Goal: Transaction & Acquisition: Book appointment/travel/reservation

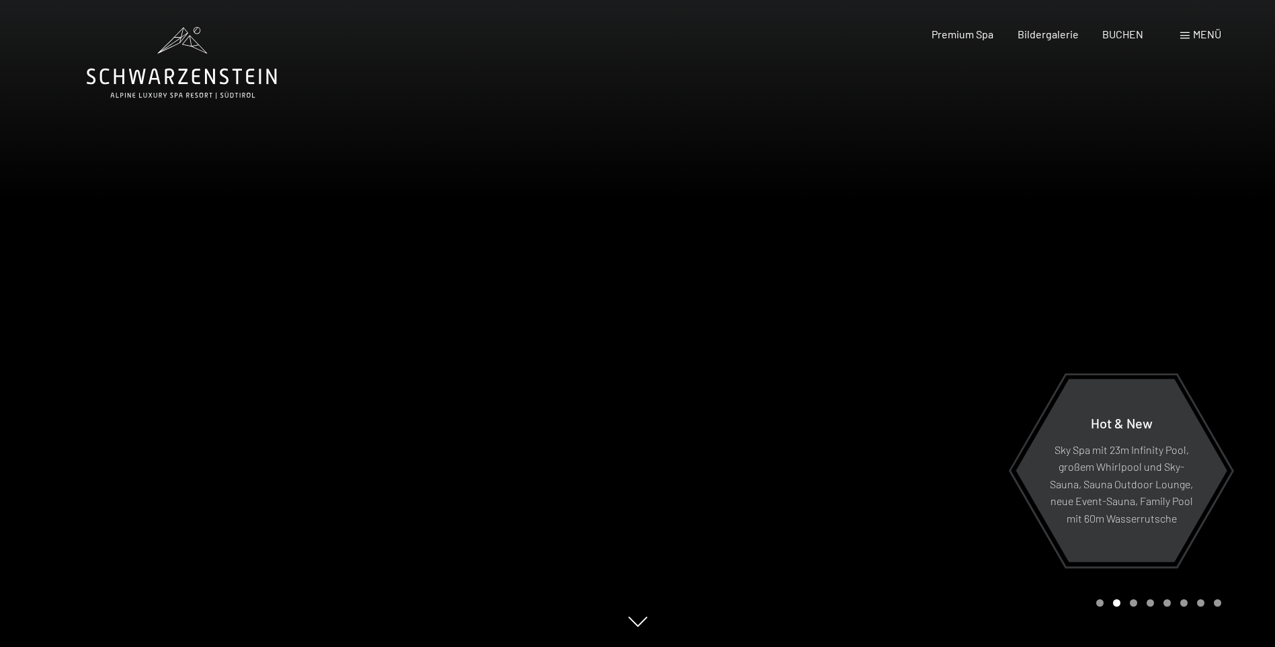
click at [1203, 34] on span "Menü" at bounding box center [1207, 34] width 28 height 13
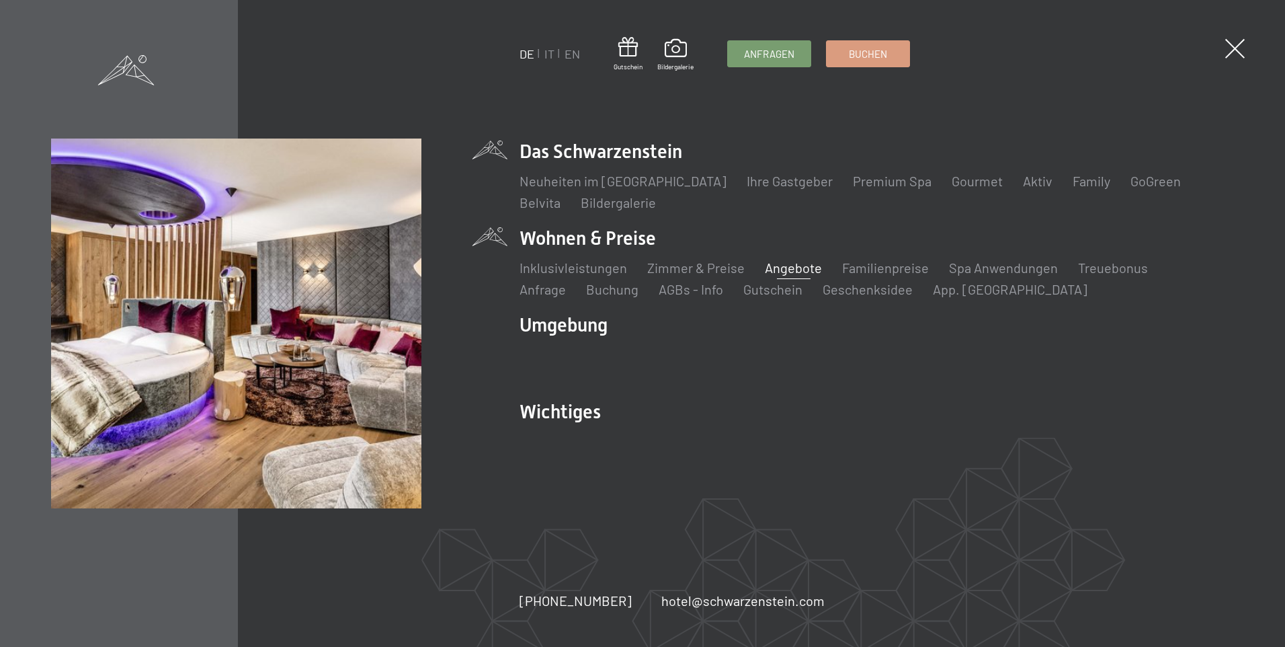
click at [783, 269] on link "Angebote" at bounding box center [793, 267] width 57 height 16
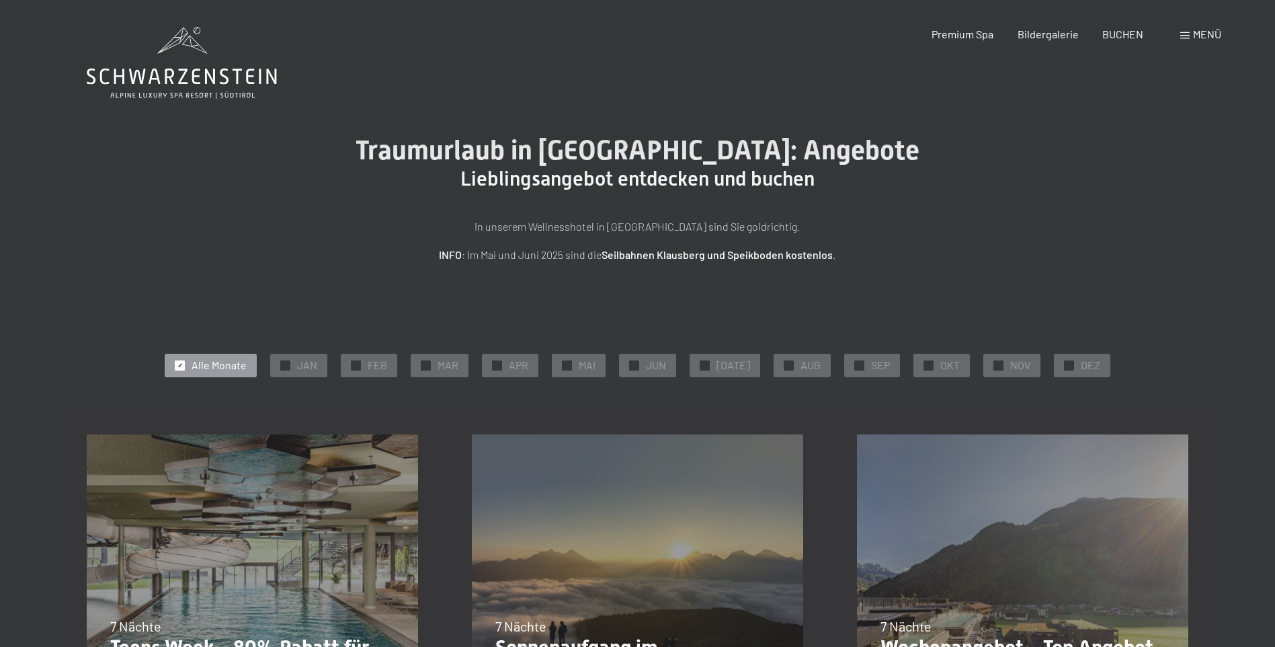
click at [516, 361] on span "Einwilligung Marketing*" at bounding box center [564, 362] width 111 height 13
click at [502, 361] on input "Einwilligung Marketing*" at bounding box center [495, 362] width 13 height 13
click at [502, 368] on label "Einwilligung Marketing*" at bounding box center [561, 362] width 118 height 13
click at [501, 368] on input "Einwilligung Marketing*" at bounding box center [495, 362] width 13 height 13
checkbox input "false"
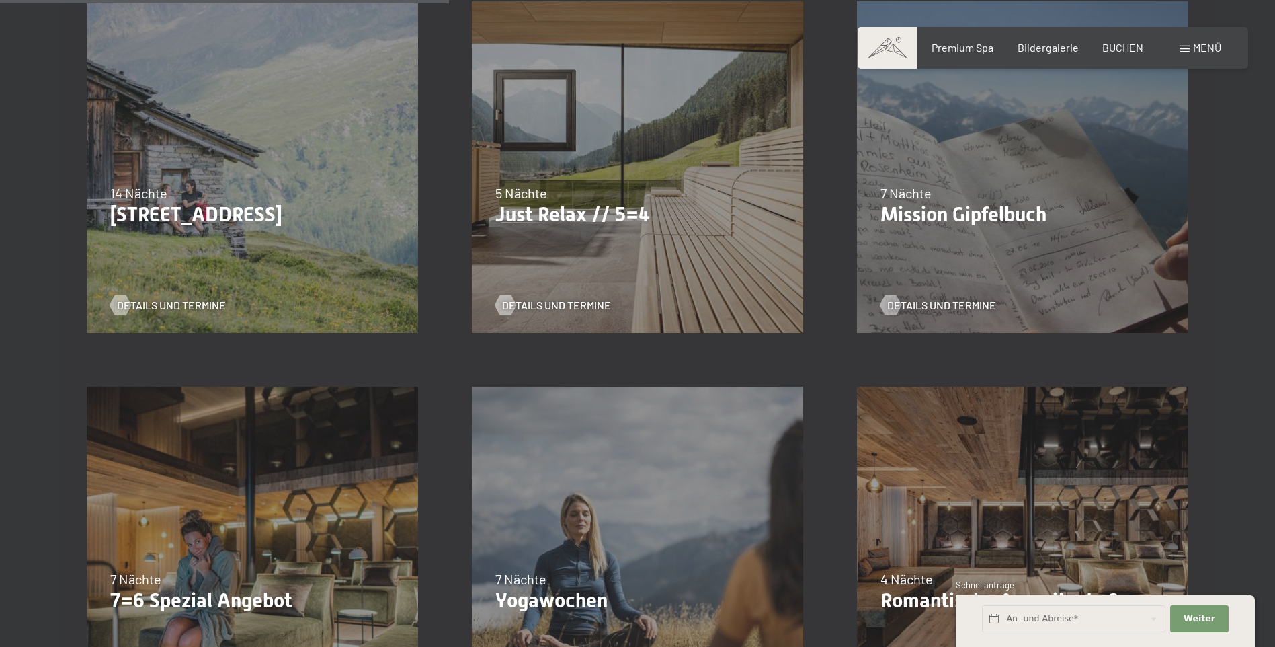
scroll to position [941, 0]
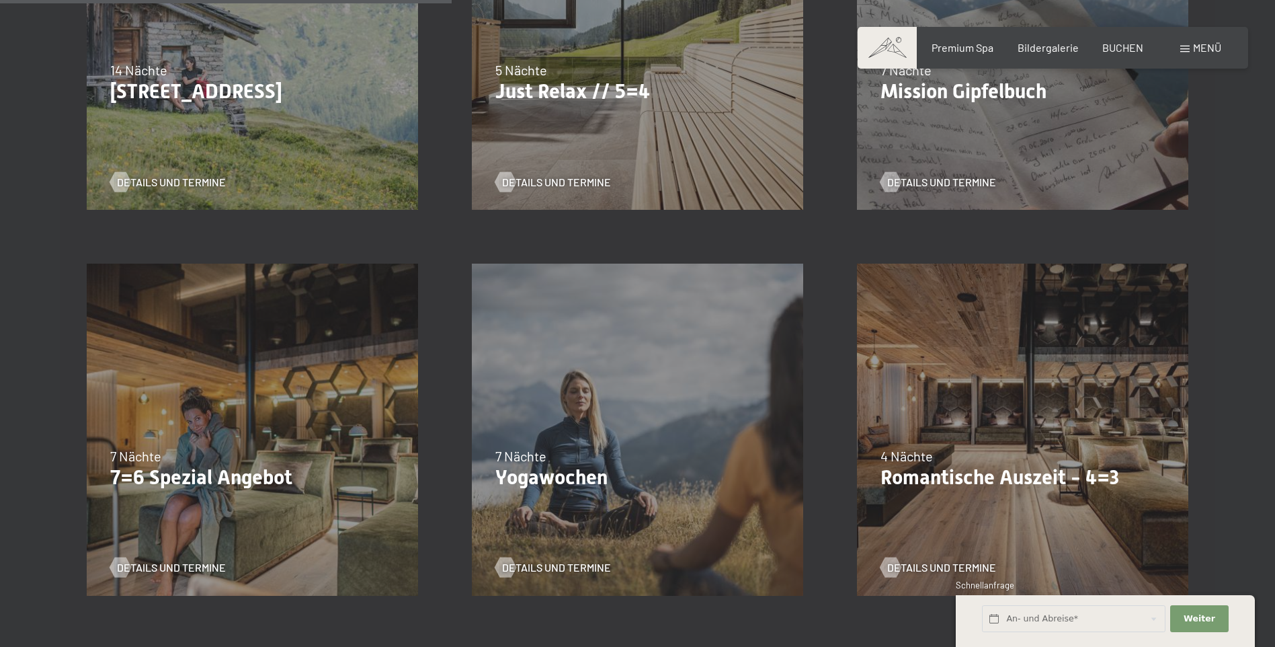
click at [274, 443] on div "04.10.–26.10.2025 01.11.–21.12.2025 10.01.–01.02.2026 07.03.–29.03.2026 16.05.–…" at bounding box center [252, 429] width 385 height 385
click at [162, 565] on span "Details und Termine" at bounding box center [184, 567] width 109 height 15
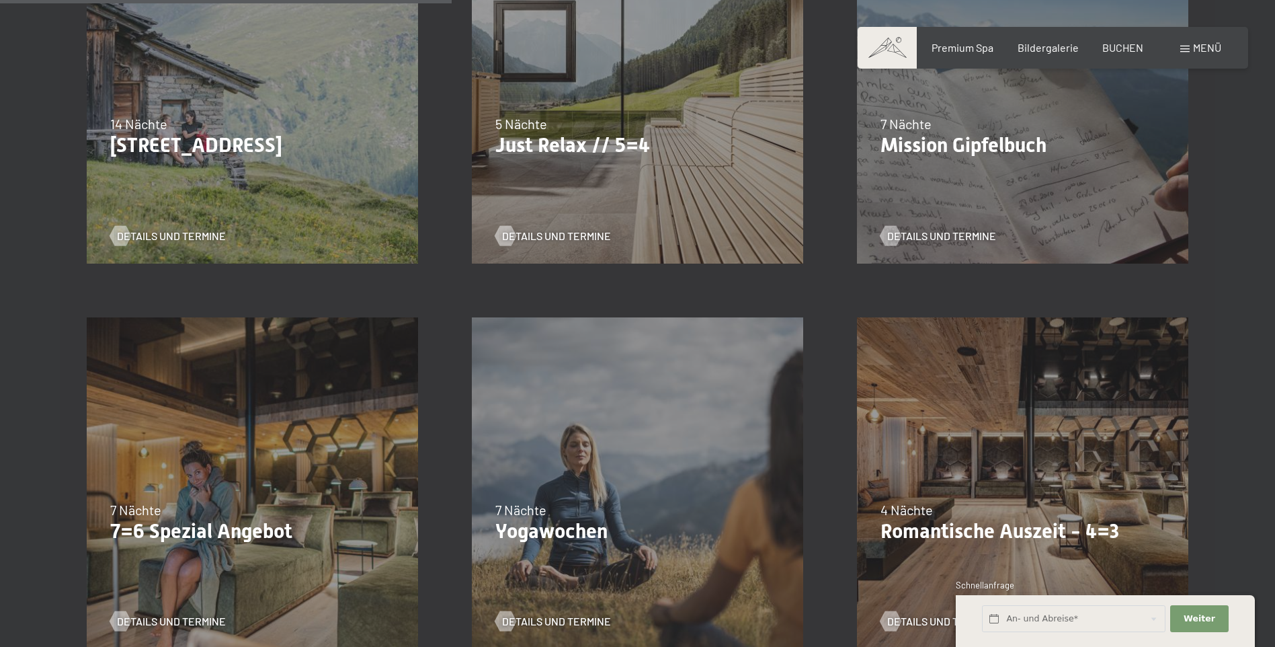
scroll to position [807, 0]
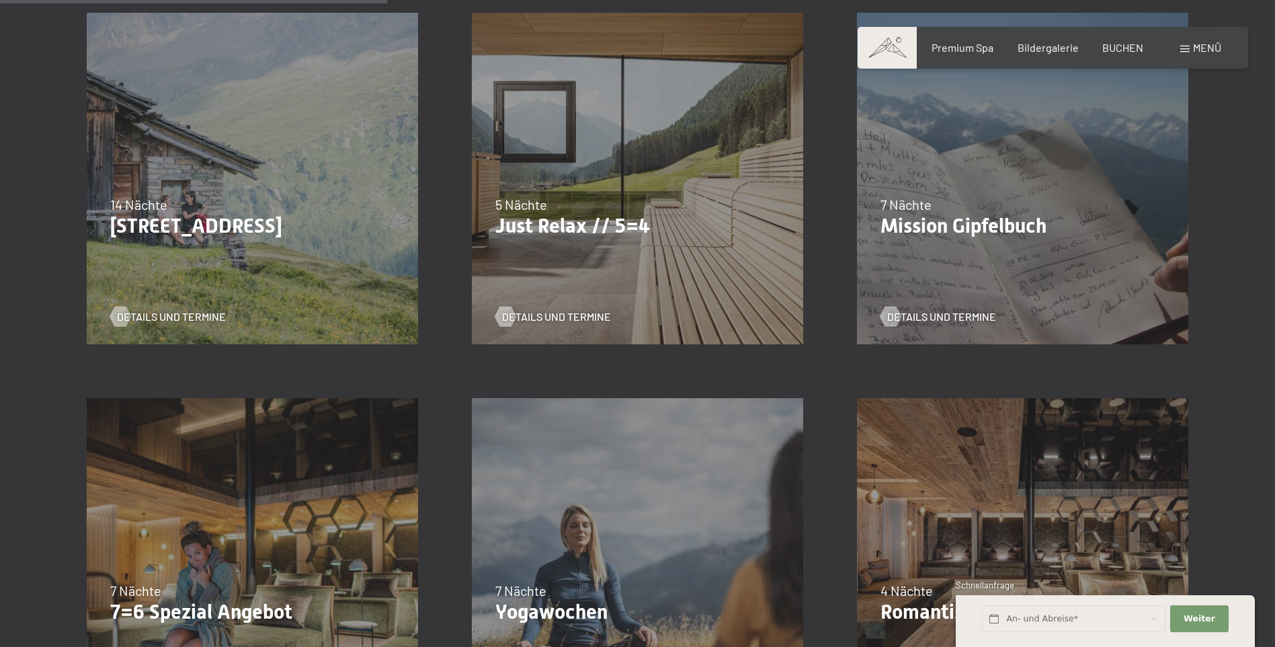
click at [606, 268] on div "07.09.–03.10.2025 21.12.–26.12.2025 11.01.–23.01.2026 08.03.–27.03.2026 08.11.–…" at bounding box center [637, 178] width 385 height 385
click at [546, 316] on span "Details und Termine" at bounding box center [570, 316] width 109 height 15
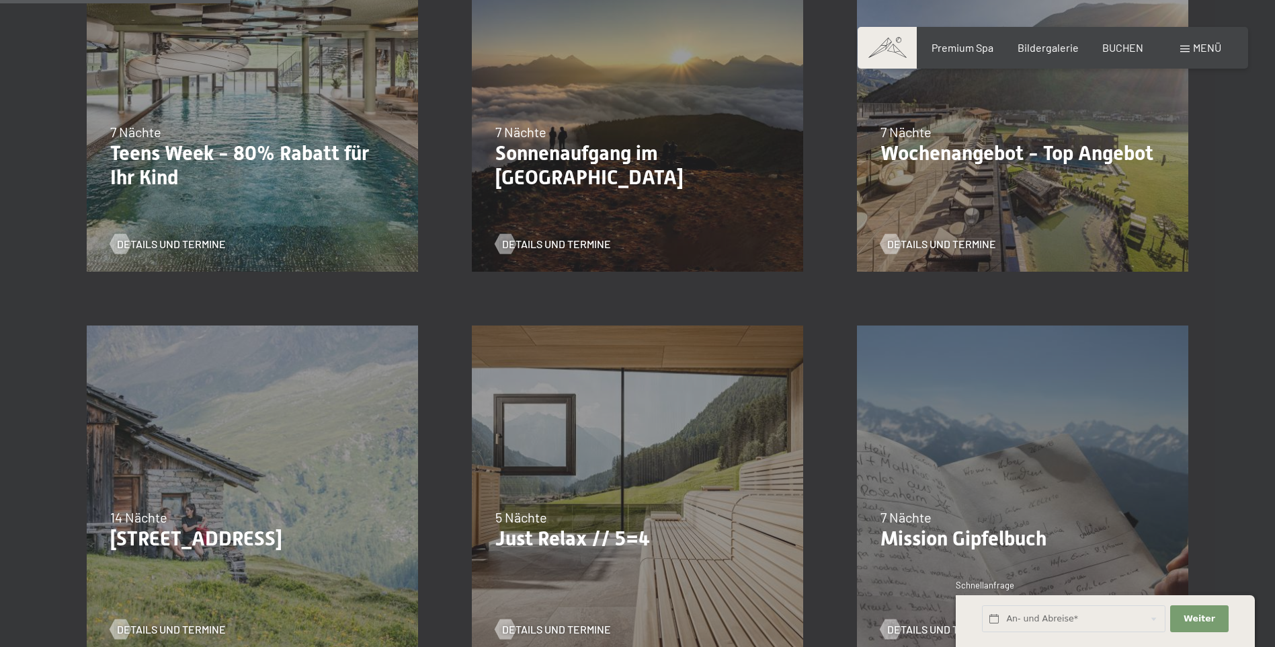
scroll to position [471, 0]
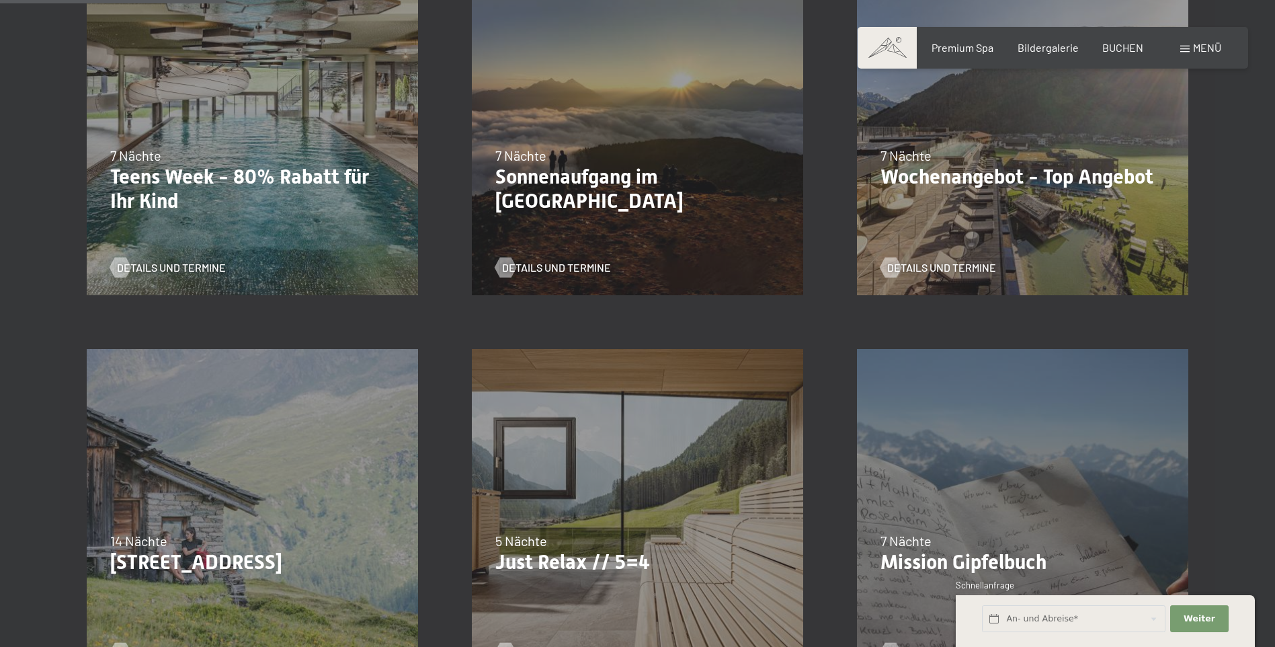
click at [315, 183] on p "Teens Week - 80% Rabatt für Ihr Kind" at bounding box center [252, 189] width 284 height 48
click at [188, 269] on span "Details und Termine" at bounding box center [184, 267] width 109 height 15
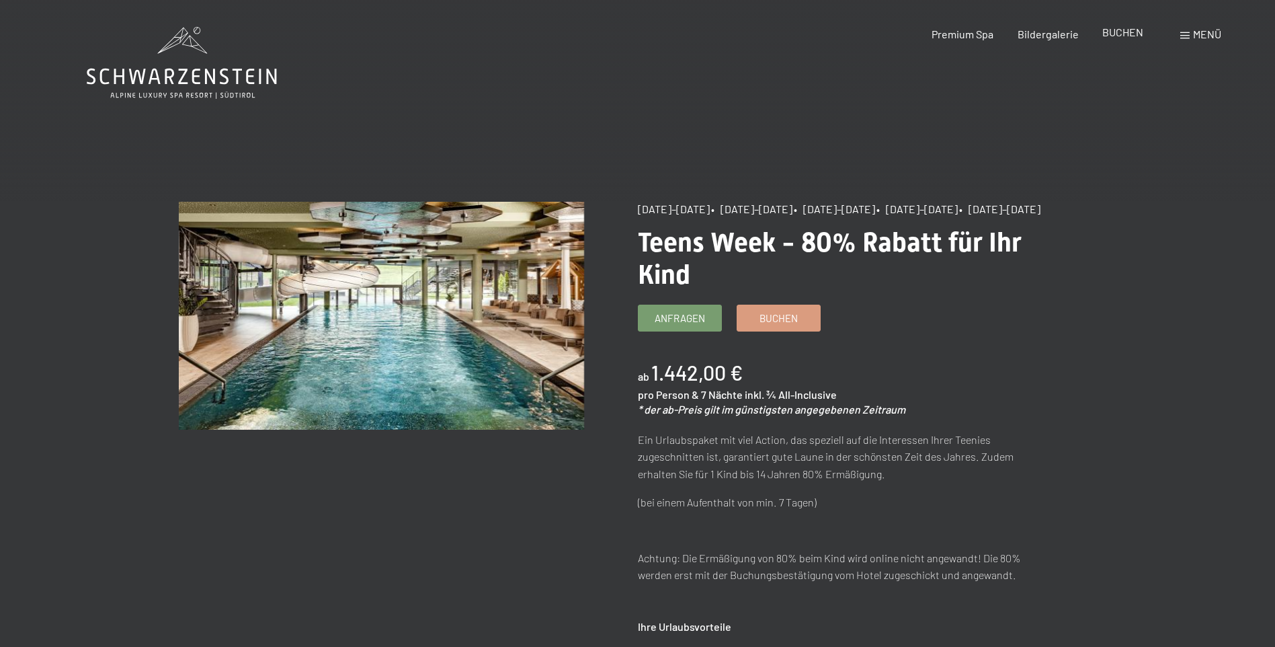
click at [1123, 38] on span "BUCHEN" at bounding box center [1122, 32] width 41 height 13
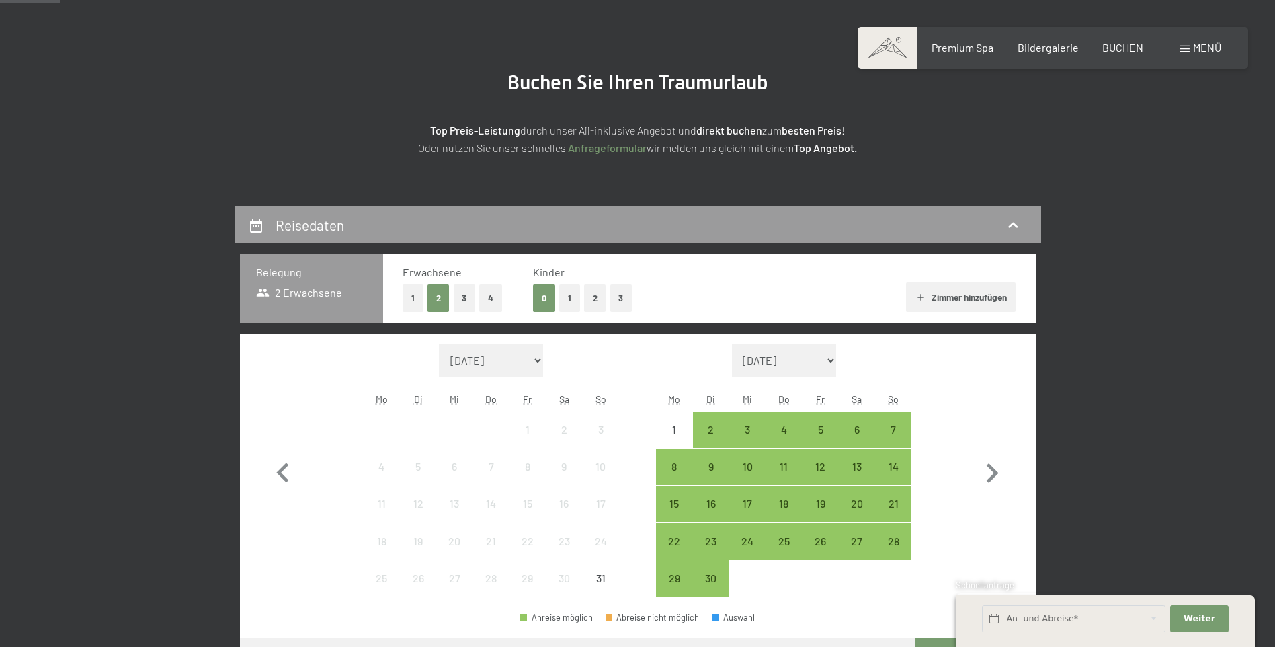
scroll to position [202, 0]
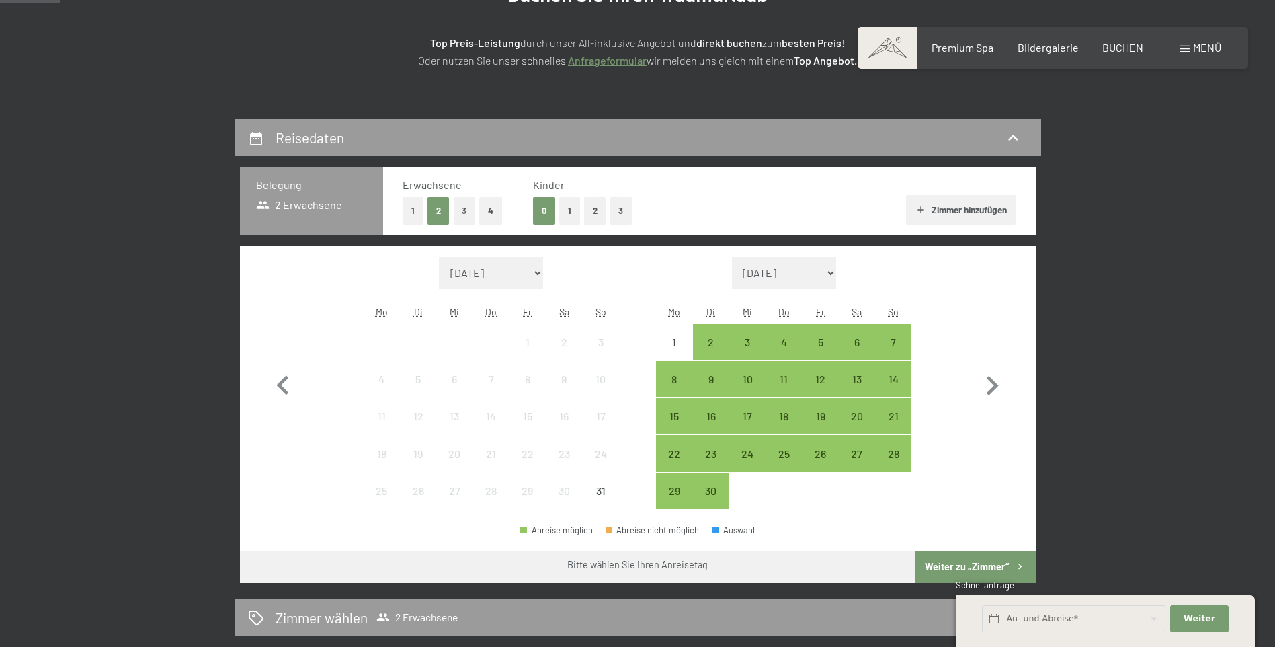
click at [569, 210] on button "1" at bounding box center [569, 211] width 21 height 28
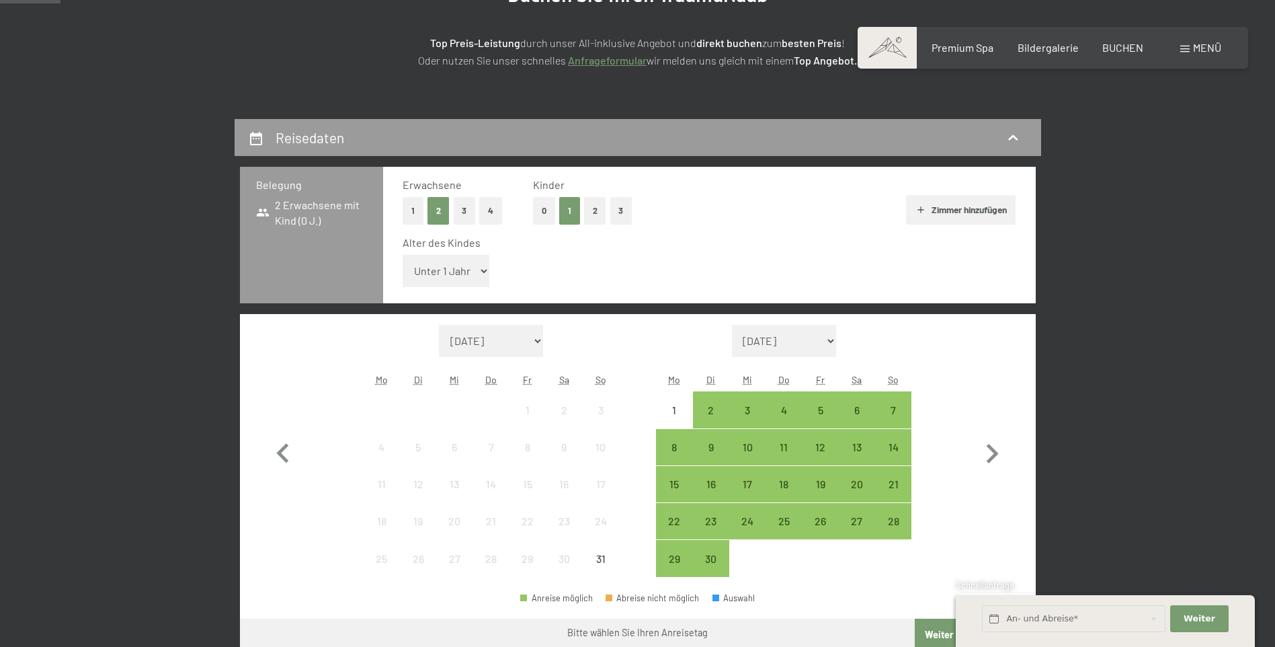
click at [479, 274] on select "Unter 1 Jahr 1 Jahr 2 Jahre 3 Jahre 4 Jahre 5 Jahre 6 Jahre 7 Jahre 8 Jahre 9 J…" at bounding box center [446, 271] width 87 height 32
select select "11"
click at [403, 255] on select "Unter 1 Jahr 1 Jahr 2 Jahre 3 Jahre 4 Jahre 5 Jahre 6 Jahre 7 Jahre 8 Jahre 9 J…" at bounding box center [446, 271] width 87 height 32
click at [986, 452] on icon "button" at bounding box center [992, 453] width 39 height 39
select select "[DATE]"
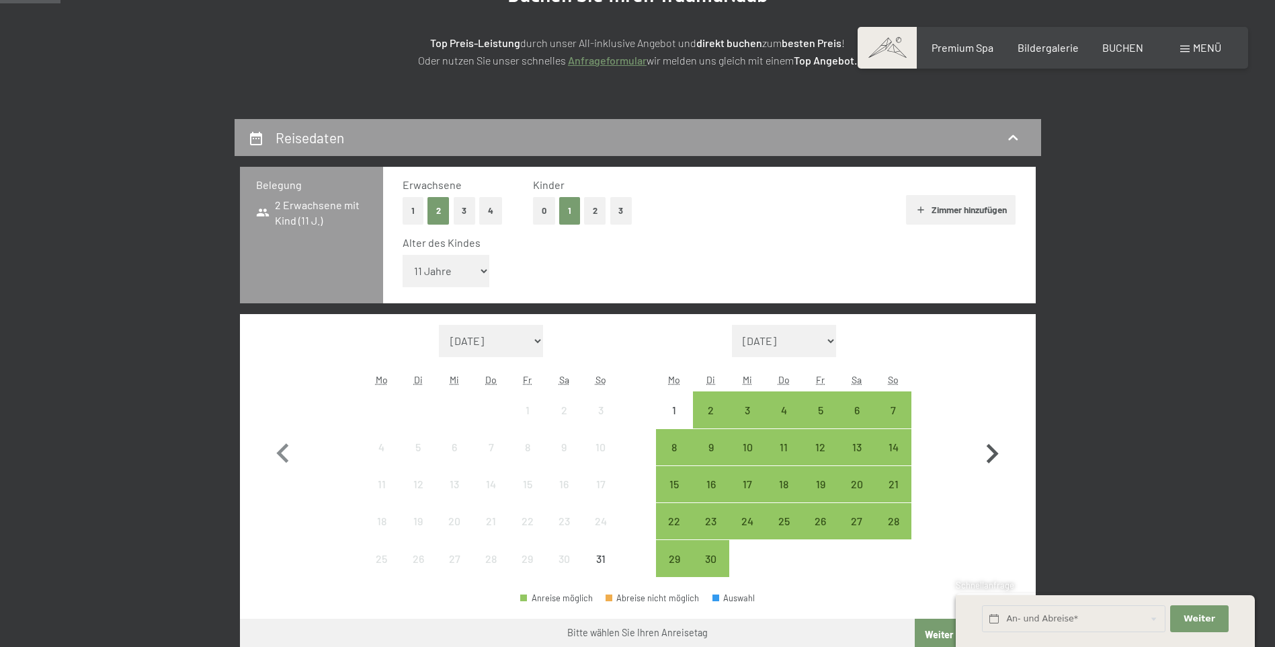
select select "[DATE]"
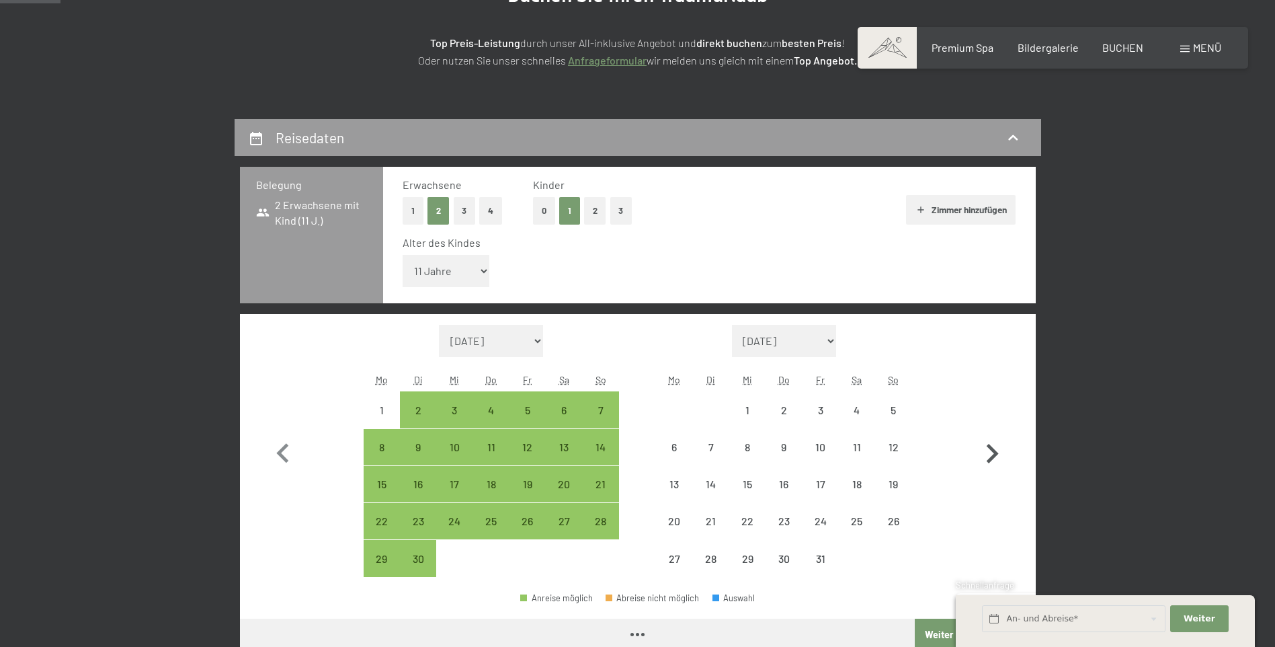
click at [992, 452] on icon "button" at bounding box center [992, 453] width 39 height 39
select select "[DATE]"
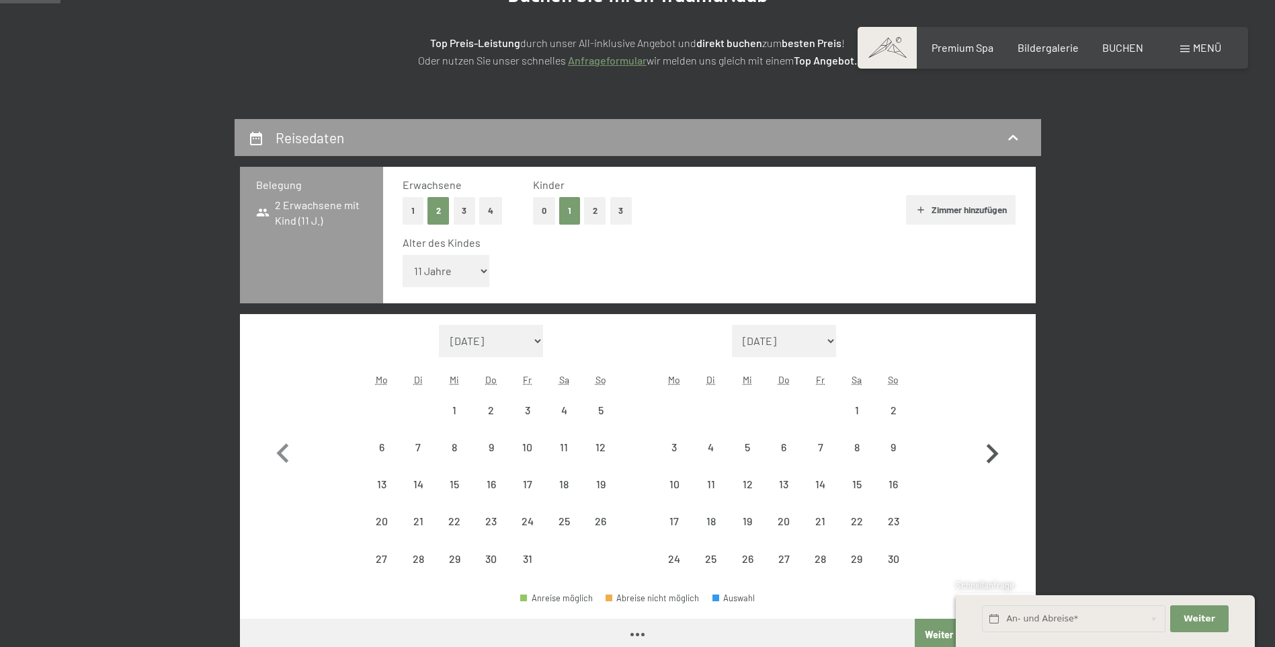
click at [992, 452] on icon "button" at bounding box center [992, 453] width 39 height 39
select select "[DATE]"
click at [992, 452] on icon "button" at bounding box center [992, 453] width 39 height 39
select select "[DATE]"
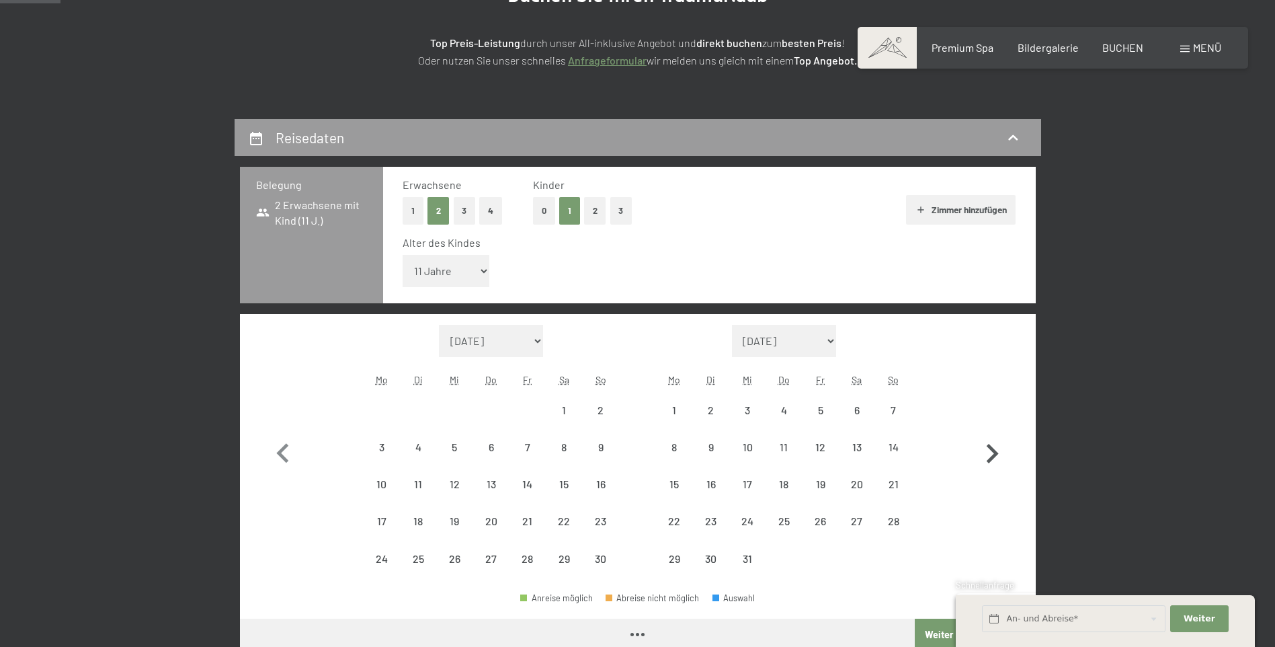
select select "[DATE]"
click at [992, 452] on icon "button" at bounding box center [992, 453] width 39 height 39
select select "[DATE]"
click at [992, 452] on icon "button" at bounding box center [992, 453] width 39 height 39
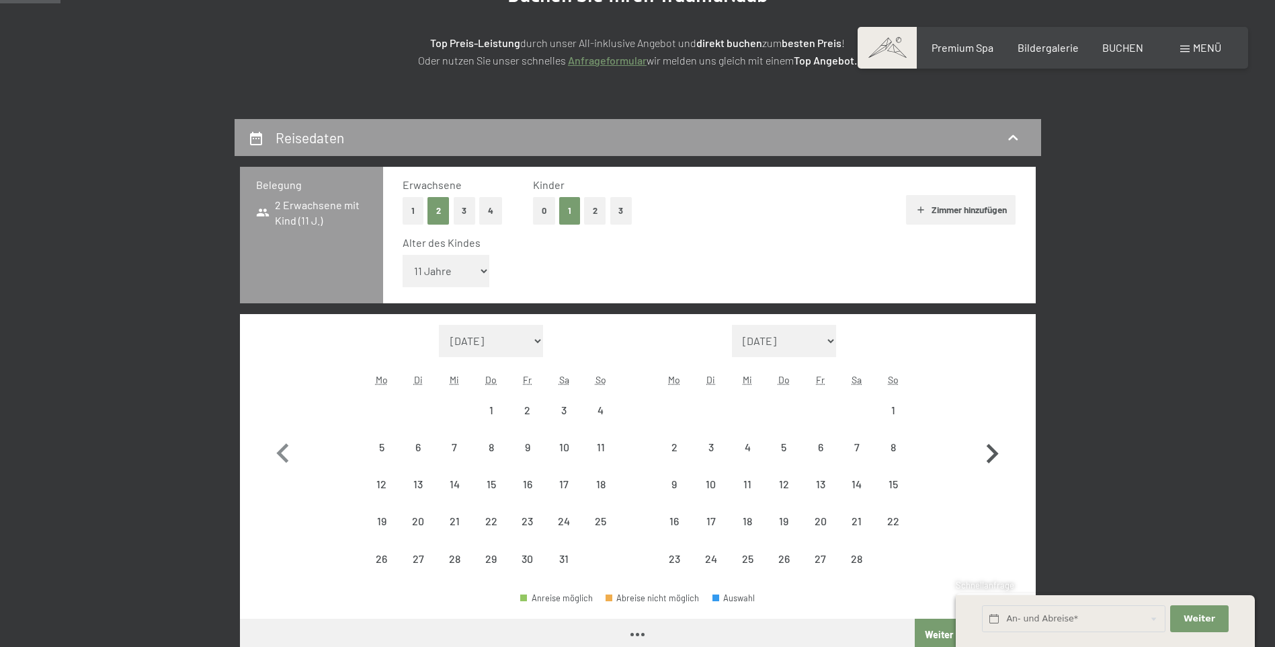
select select "[DATE]"
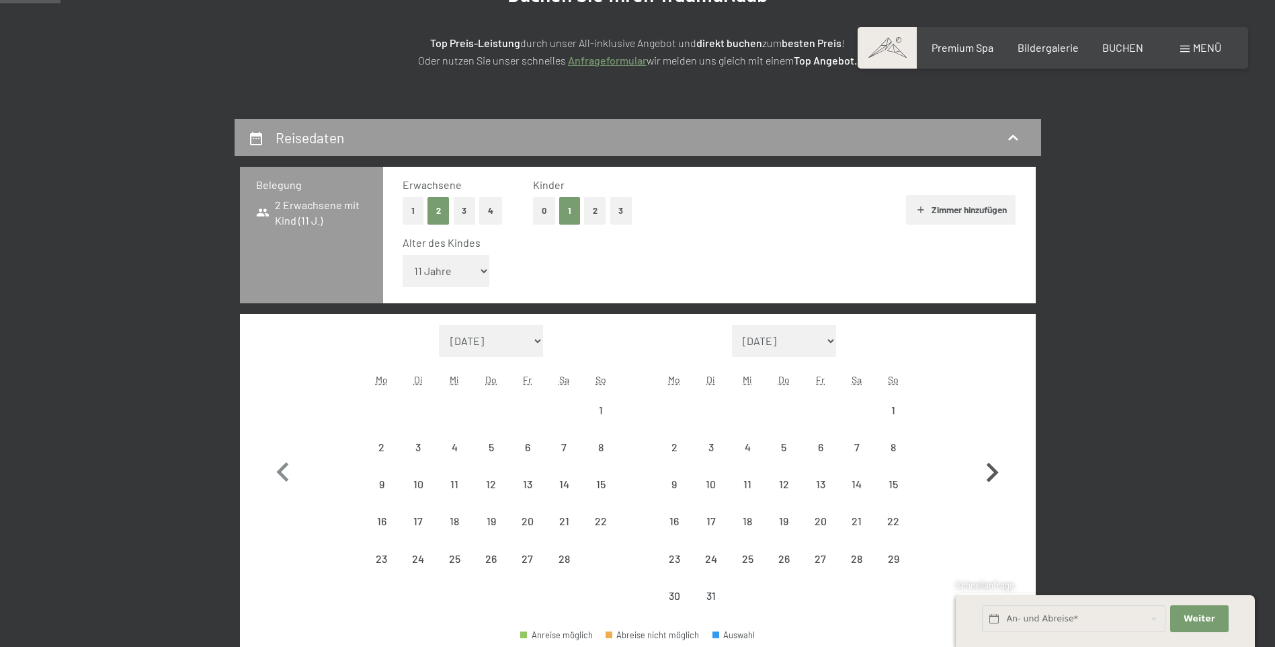
select select "[DATE]"
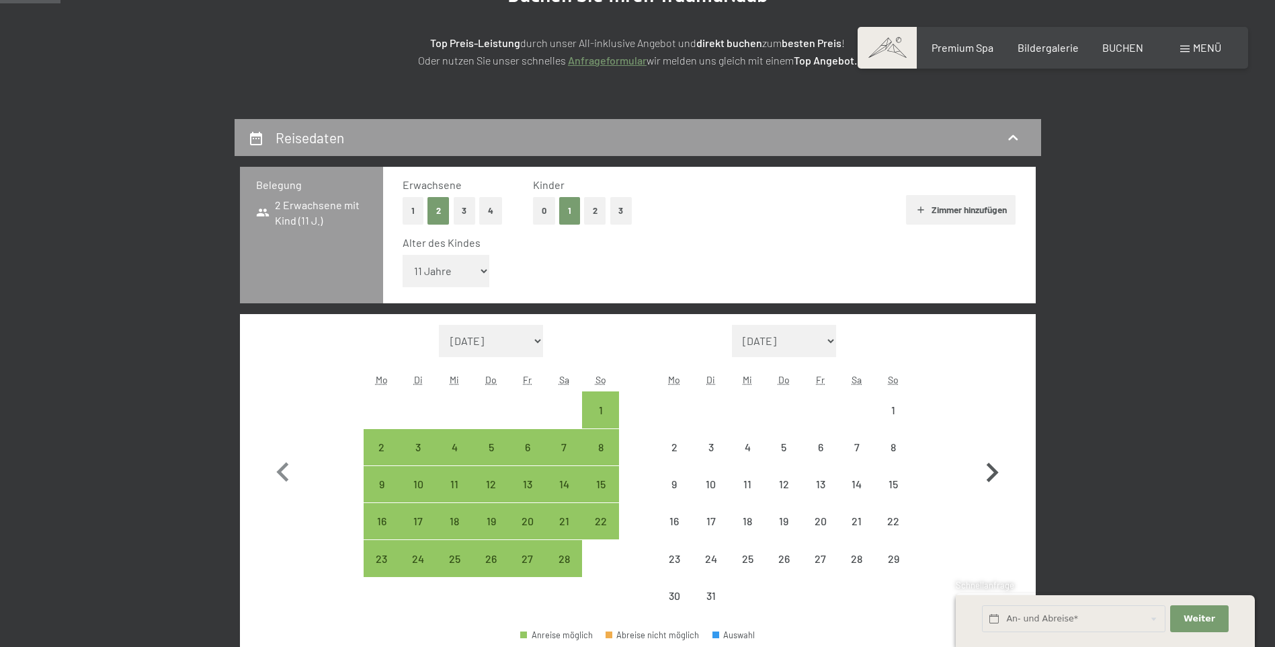
select select "[DATE]"
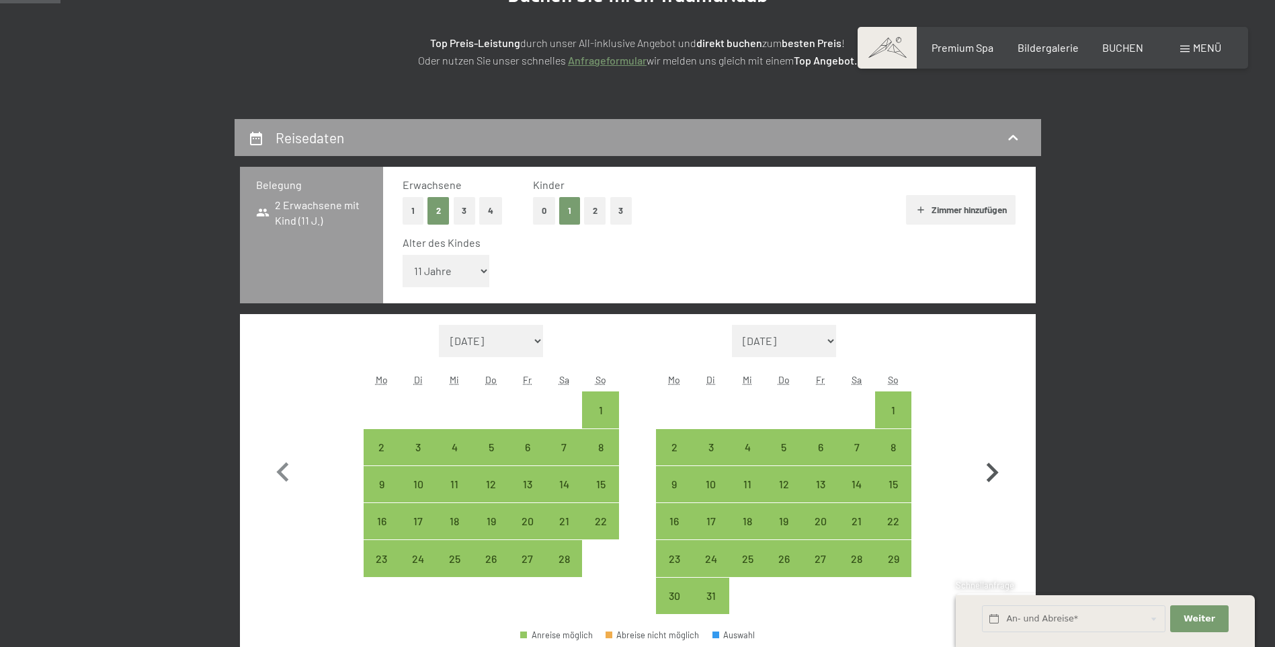
click at [987, 469] on icon "button" at bounding box center [992, 472] width 39 height 39
select select "[DATE]"
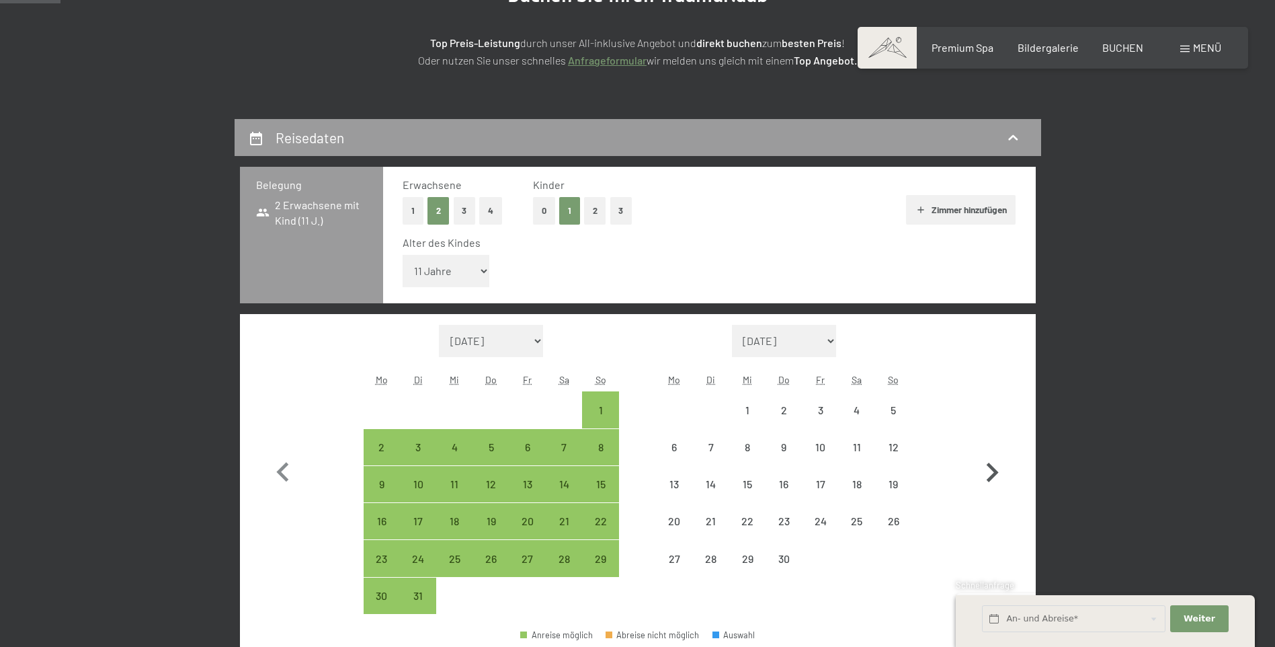
select select "[DATE]"
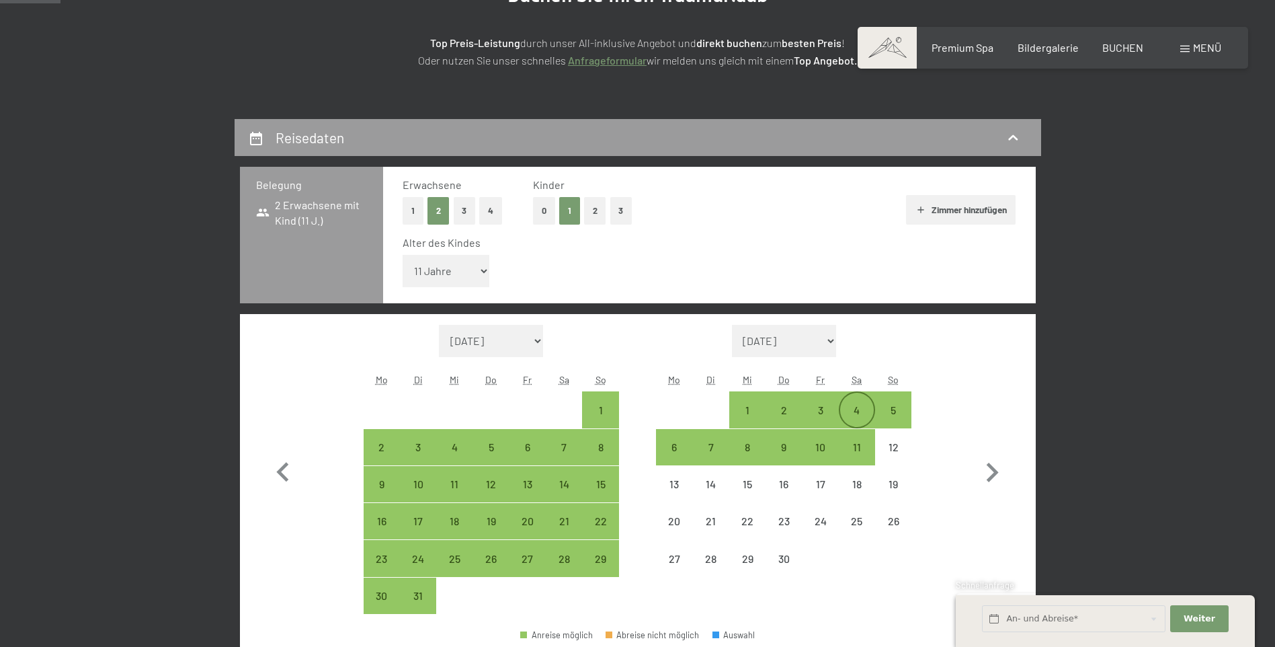
click at [851, 407] on div "4" at bounding box center [857, 422] width 34 height 34
select select "[DATE]"
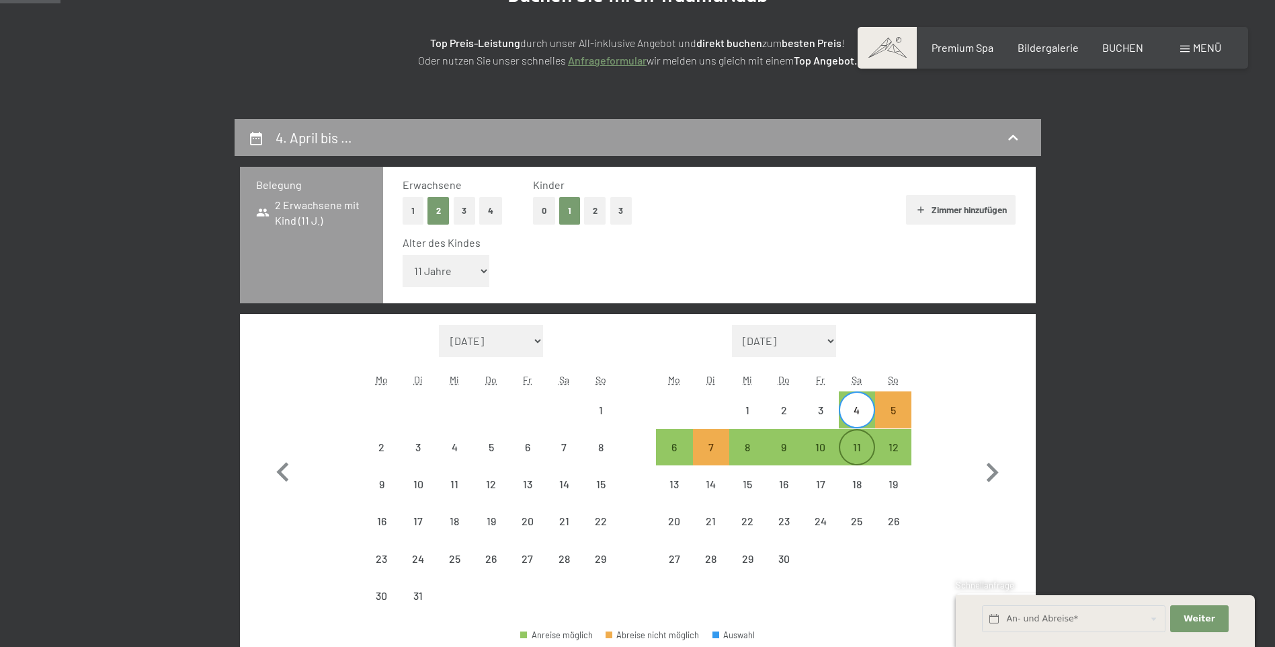
click at [867, 445] on div "11" at bounding box center [857, 459] width 34 height 34
select select "[DATE]"
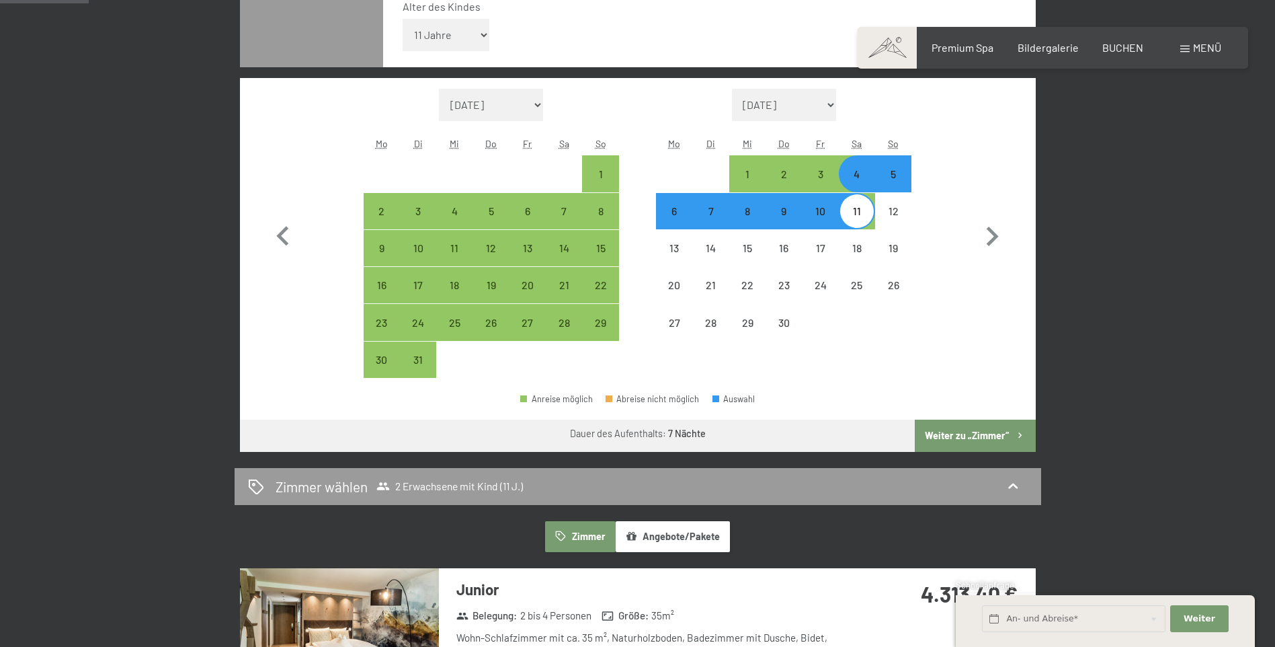
scroll to position [471, 0]
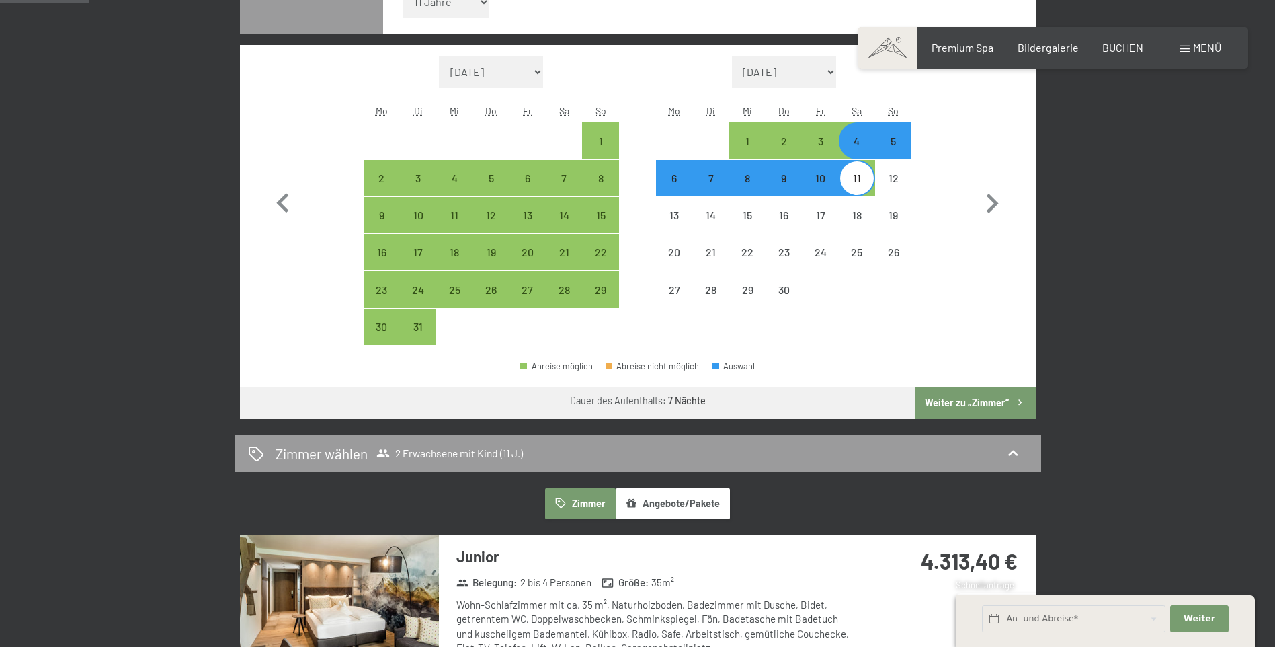
click at [940, 403] on button "Weiter zu „Zimmer“" at bounding box center [975, 403] width 120 height 32
select select "[DATE]"
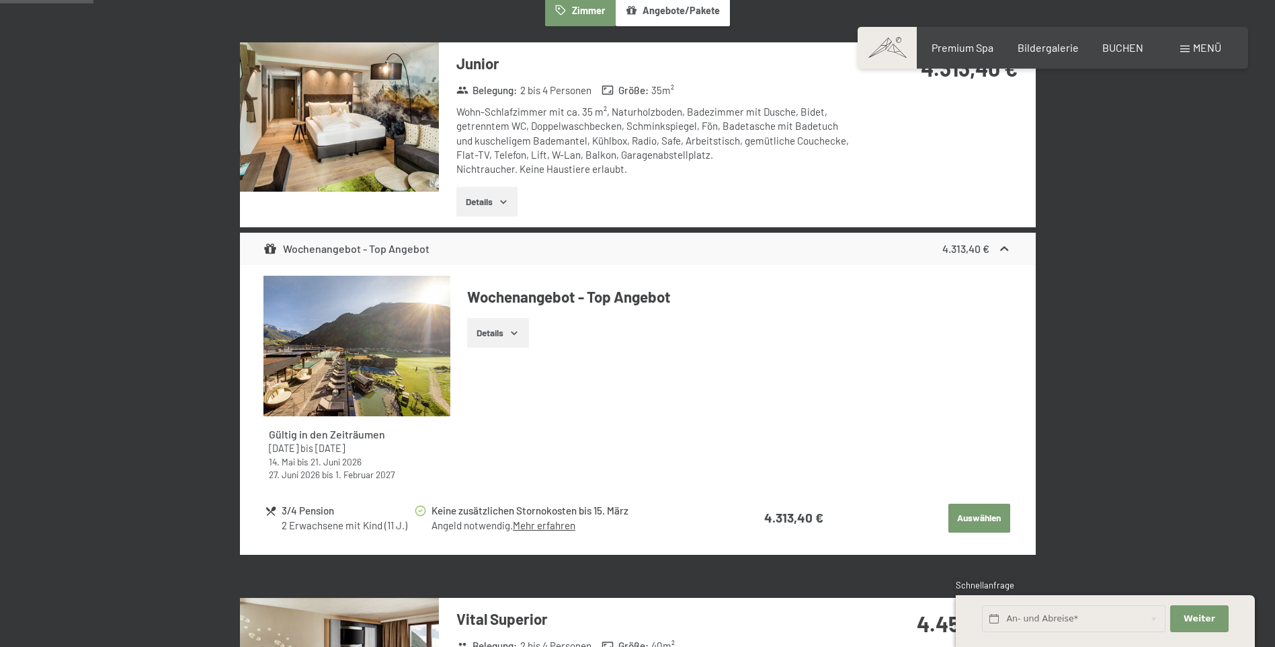
scroll to position [455, 0]
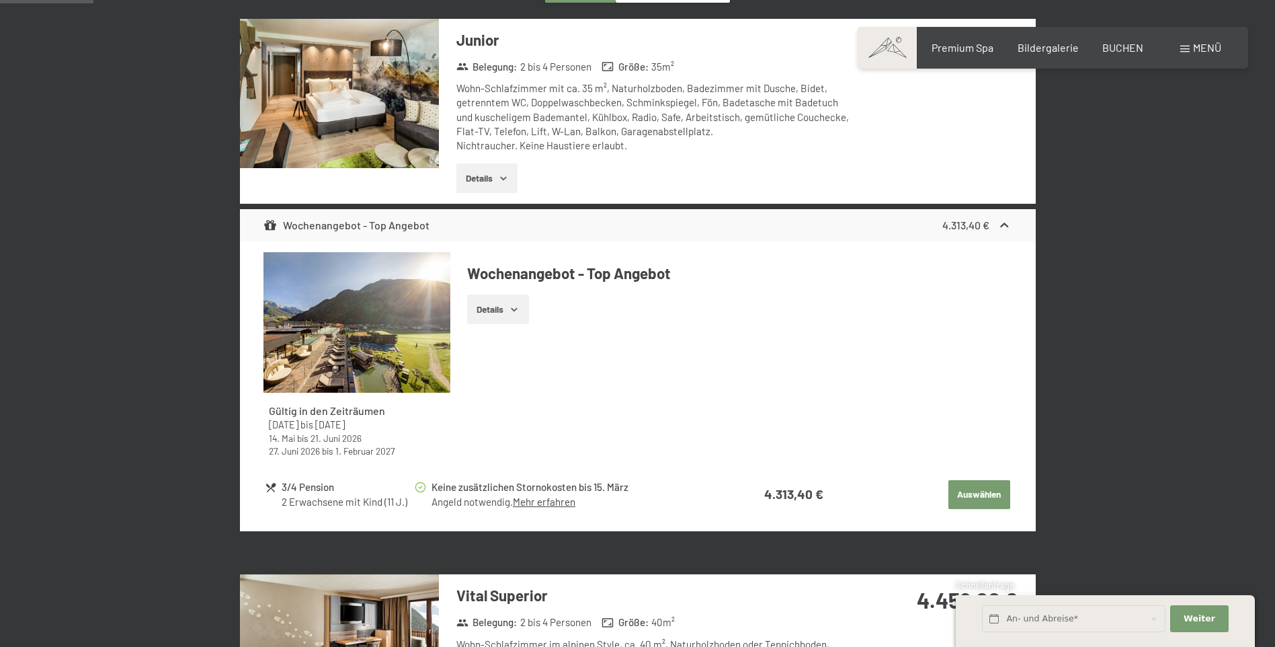
click at [524, 307] on button "Details" at bounding box center [497, 309] width 61 height 30
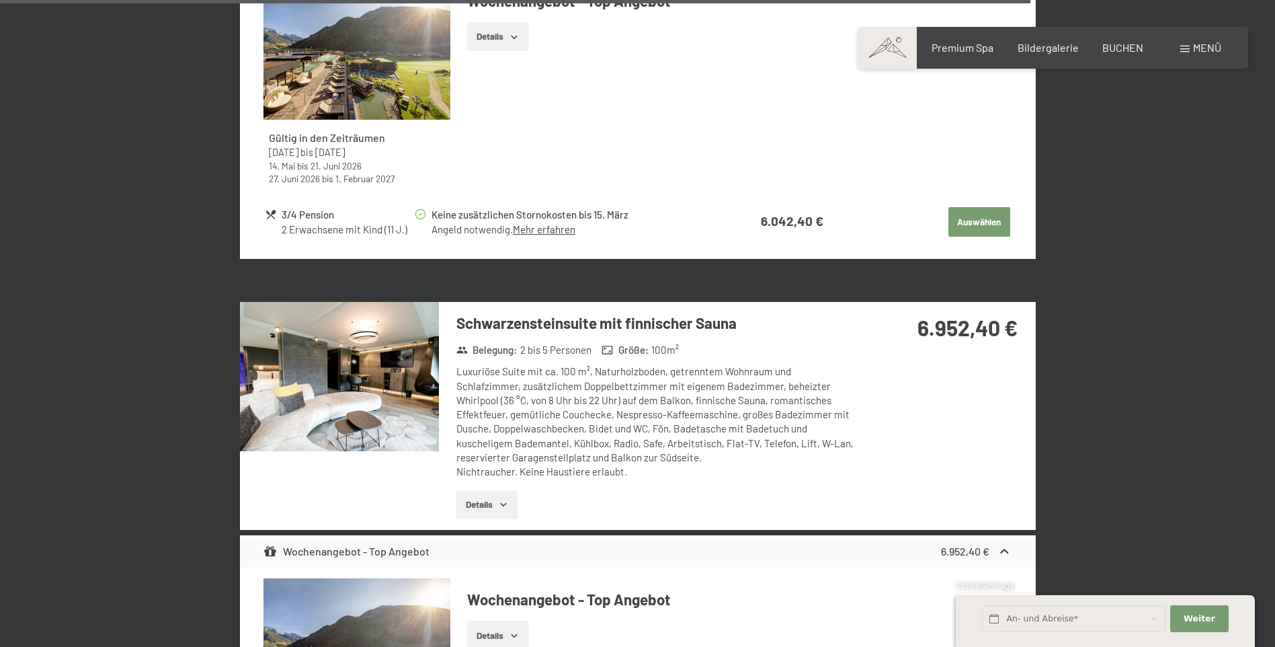
scroll to position [4959, 0]
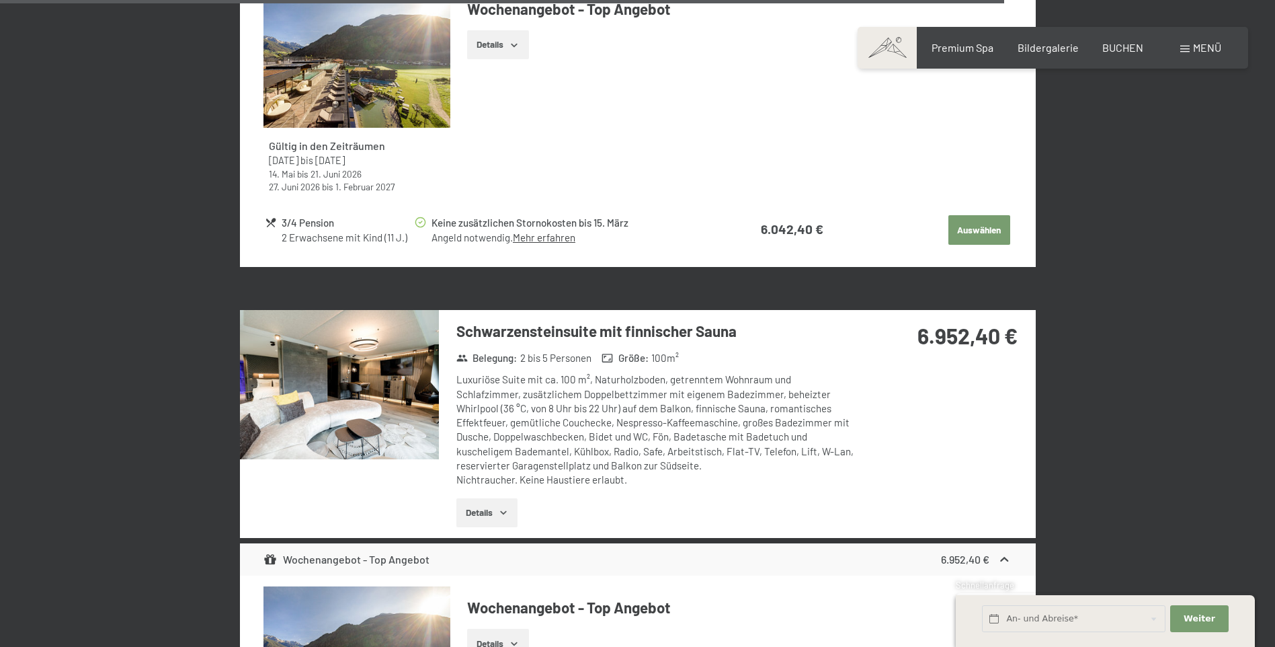
click at [486, 498] on button "Details" at bounding box center [486, 513] width 61 height 30
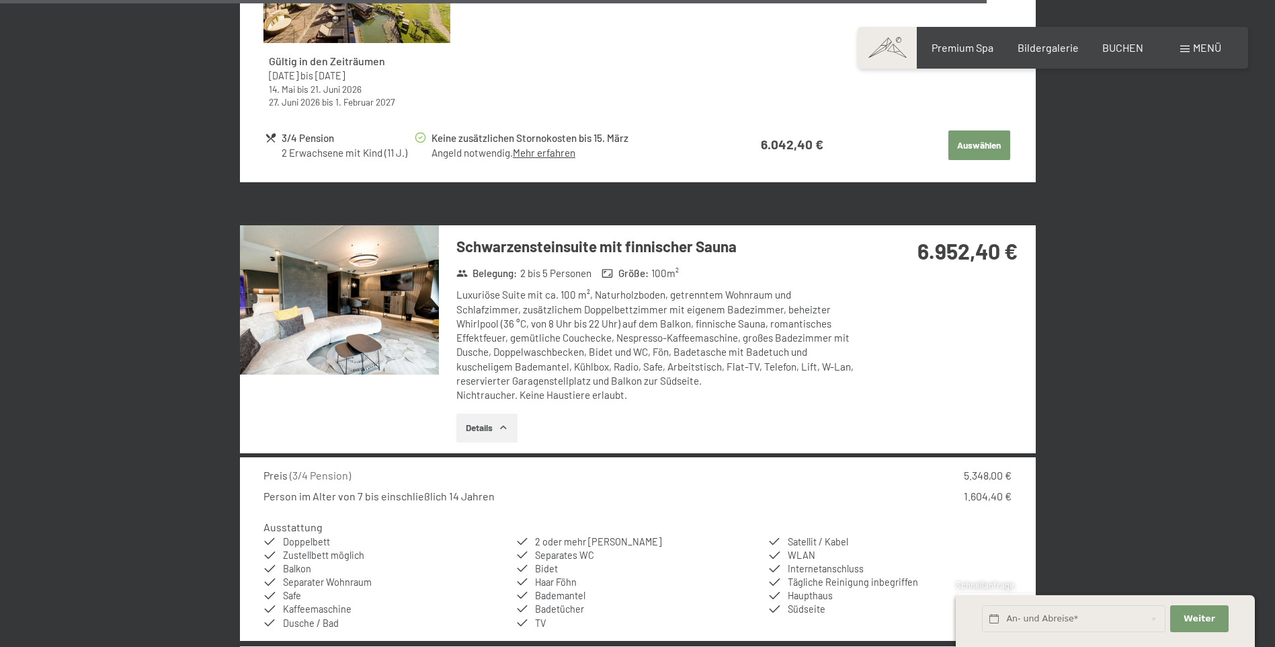
scroll to position [5161, 0]
